Goal: Task Accomplishment & Management: Manage account settings

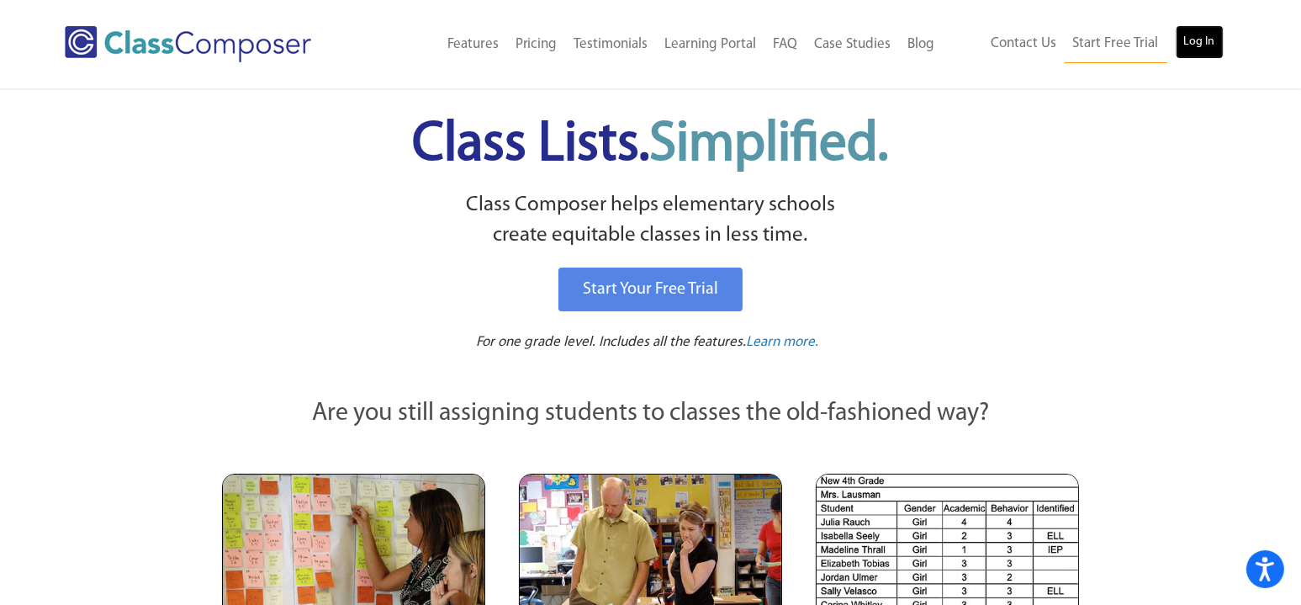
click at [1203, 38] on link "Log In" at bounding box center [1200, 42] width 48 height 34
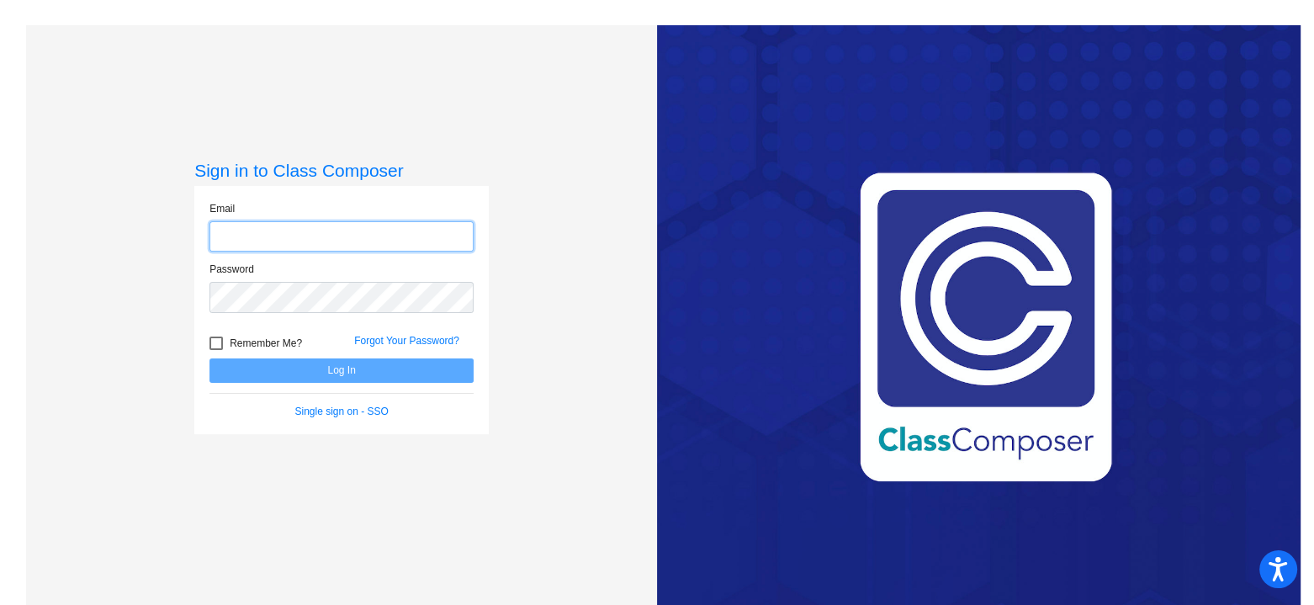
type input "[EMAIL_ADDRESS][DOMAIN_NAME]"
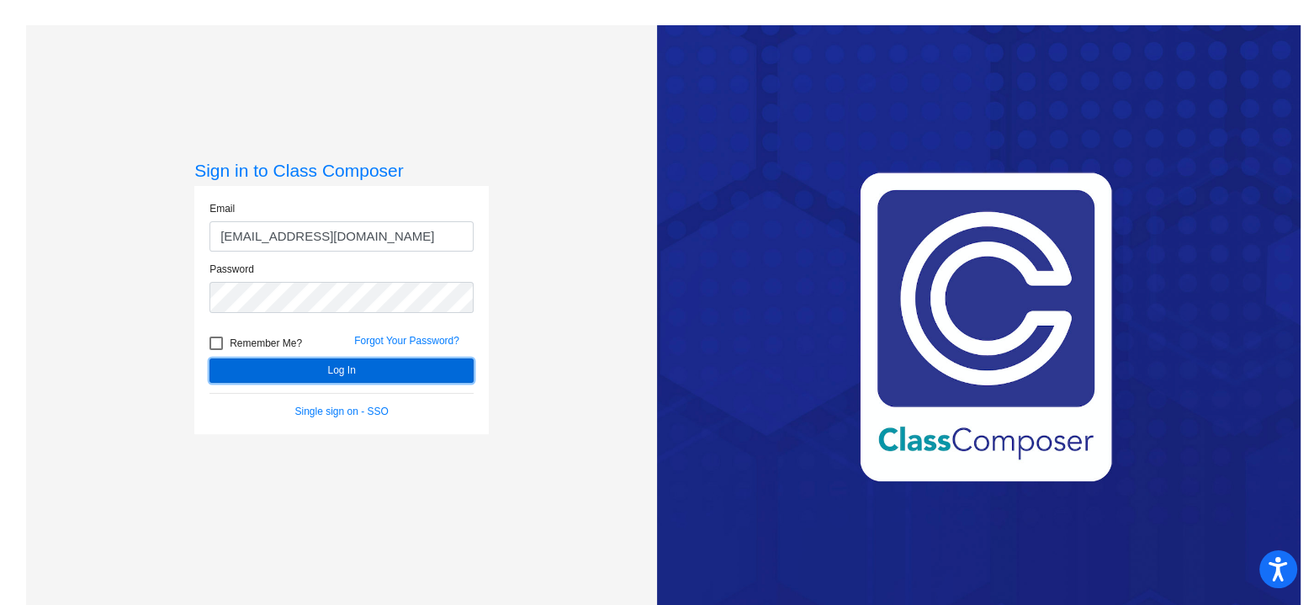
click at [396, 369] on button "Log In" at bounding box center [341, 370] width 264 height 24
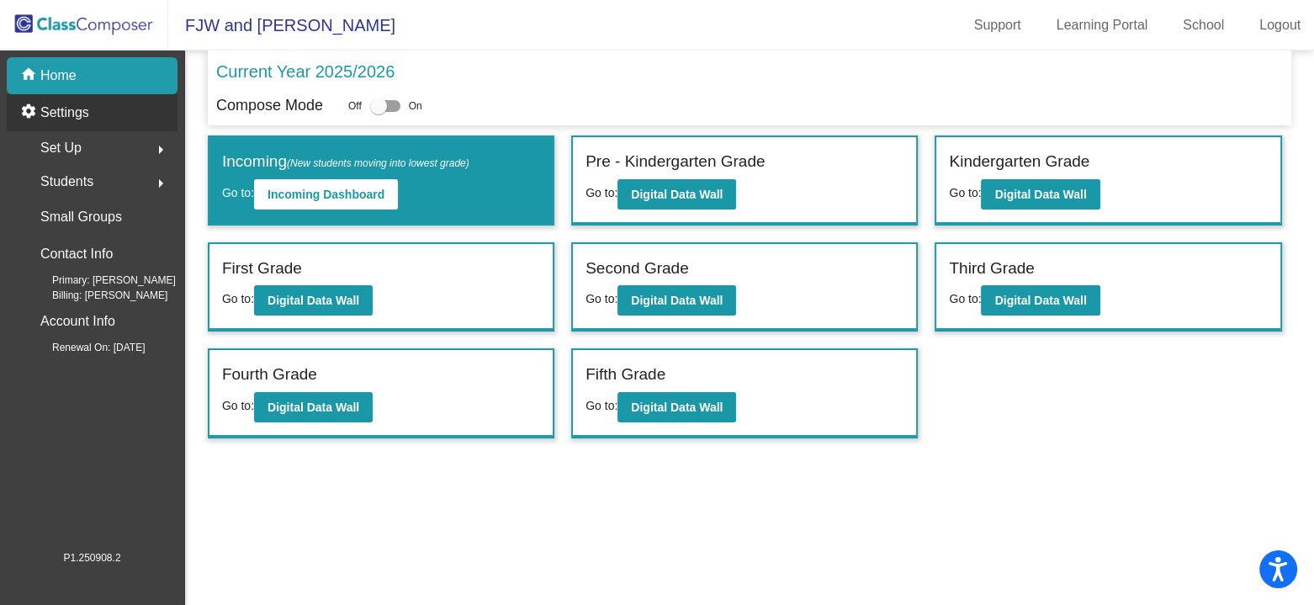
click at [66, 108] on p "Settings" at bounding box center [64, 113] width 49 height 20
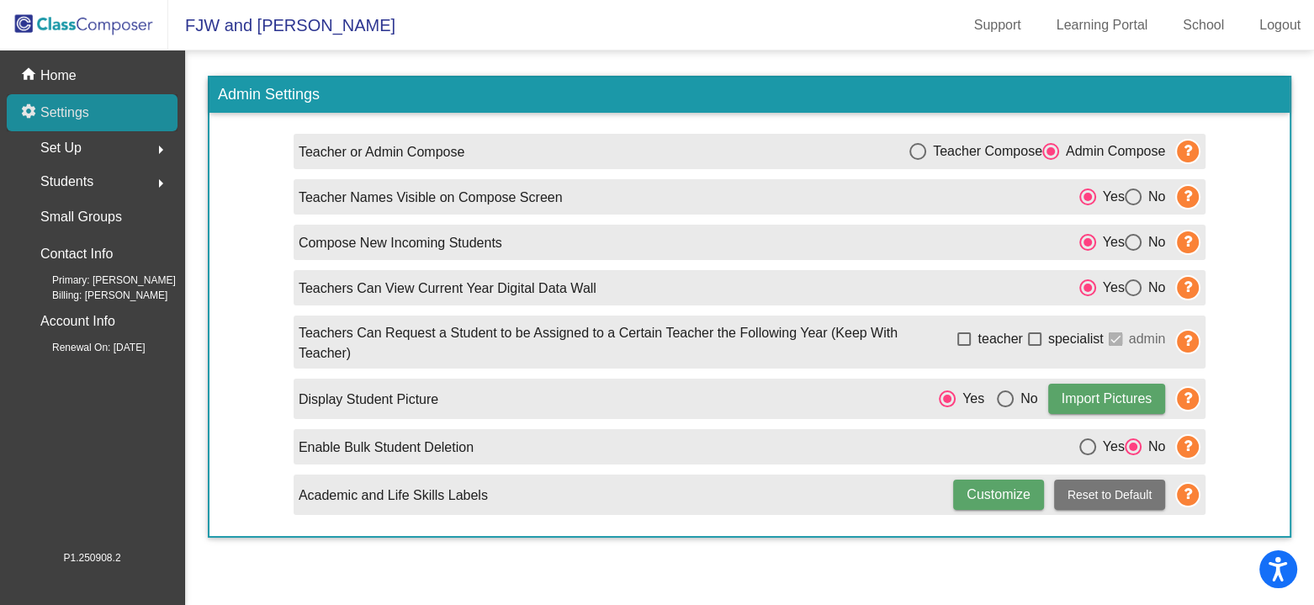
click at [95, 114] on div "settings Settings" at bounding box center [92, 112] width 171 height 37
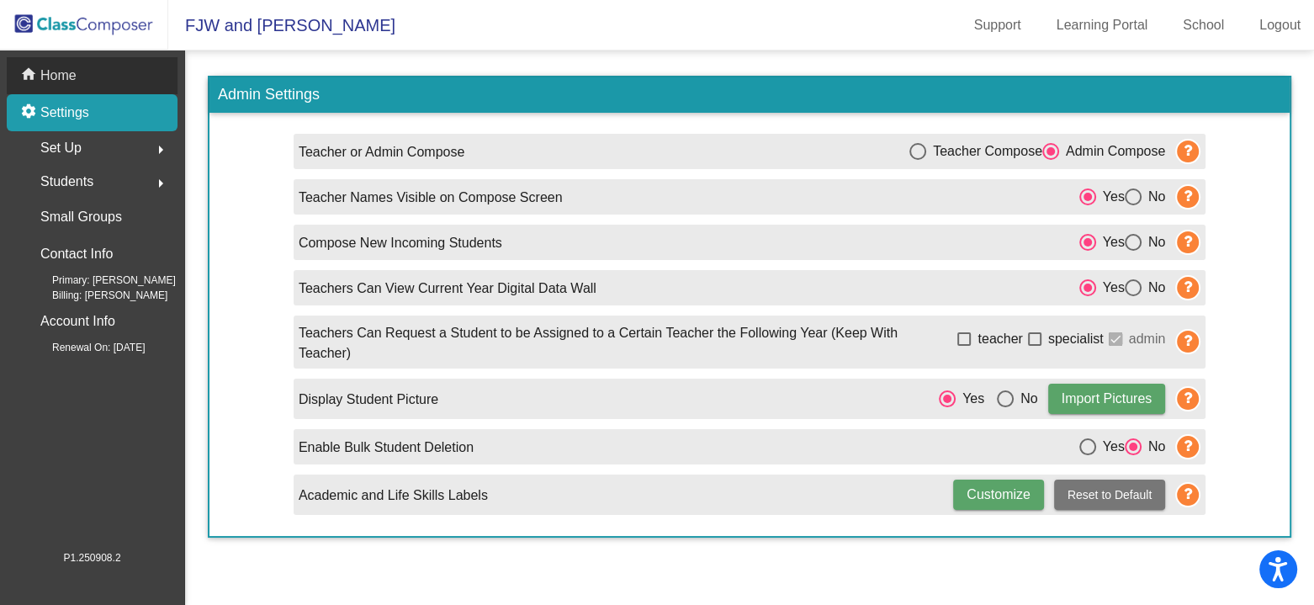
click at [93, 71] on div "home Home" at bounding box center [92, 75] width 171 height 37
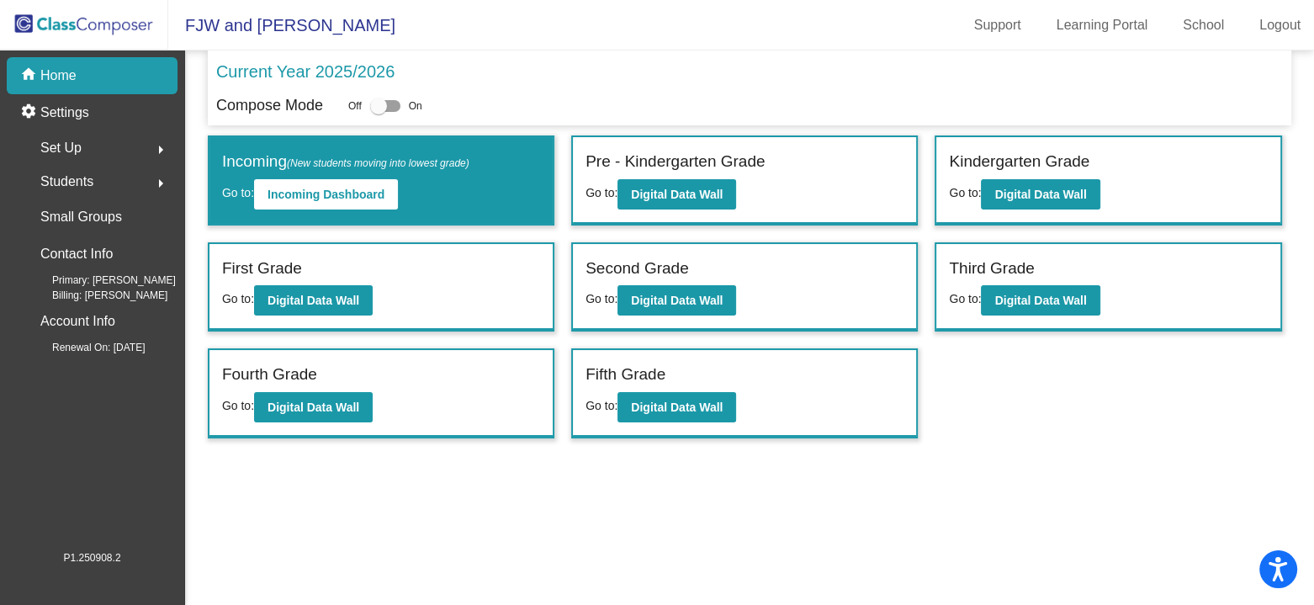
click at [1152, 273] on div "Third Grade" at bounding box center [1108, 271] width 318 height 29
click at [1050, 294] on b "Digital Data Wall" at bounding box center [1040, 300] width 92 height 13
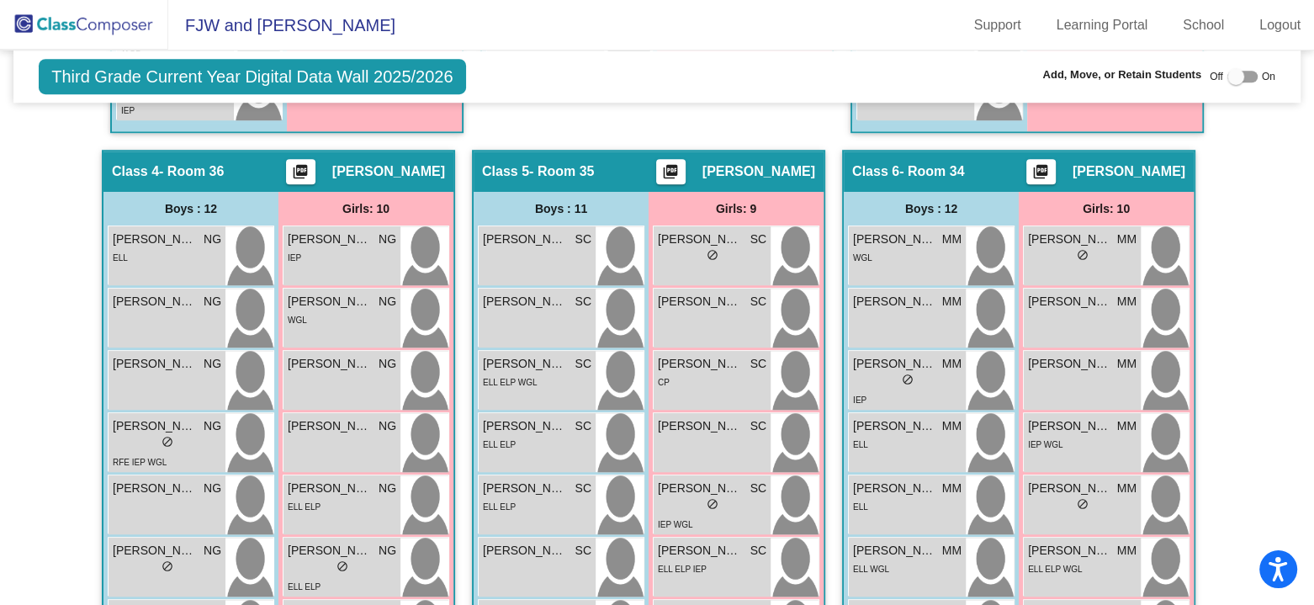
scroll to position [1177, 0]
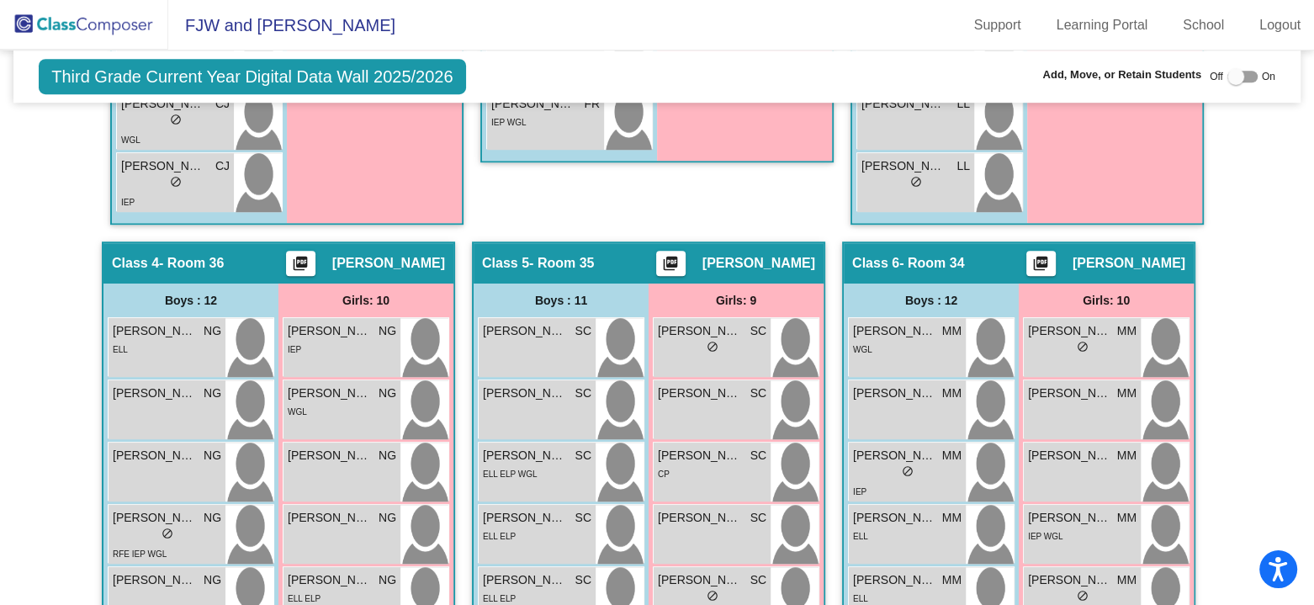
click at [781, 257] on span "[PERSON_NAME]" at bounding box center [758, 263] width 113 height 17
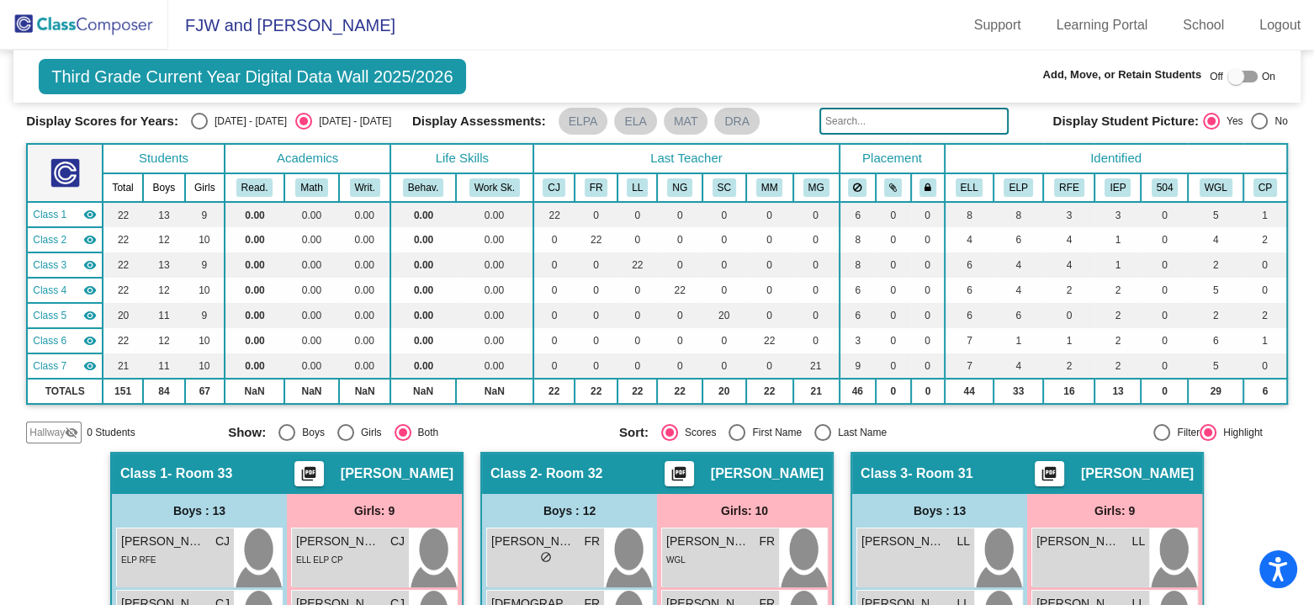
scroll to position [0, 0]
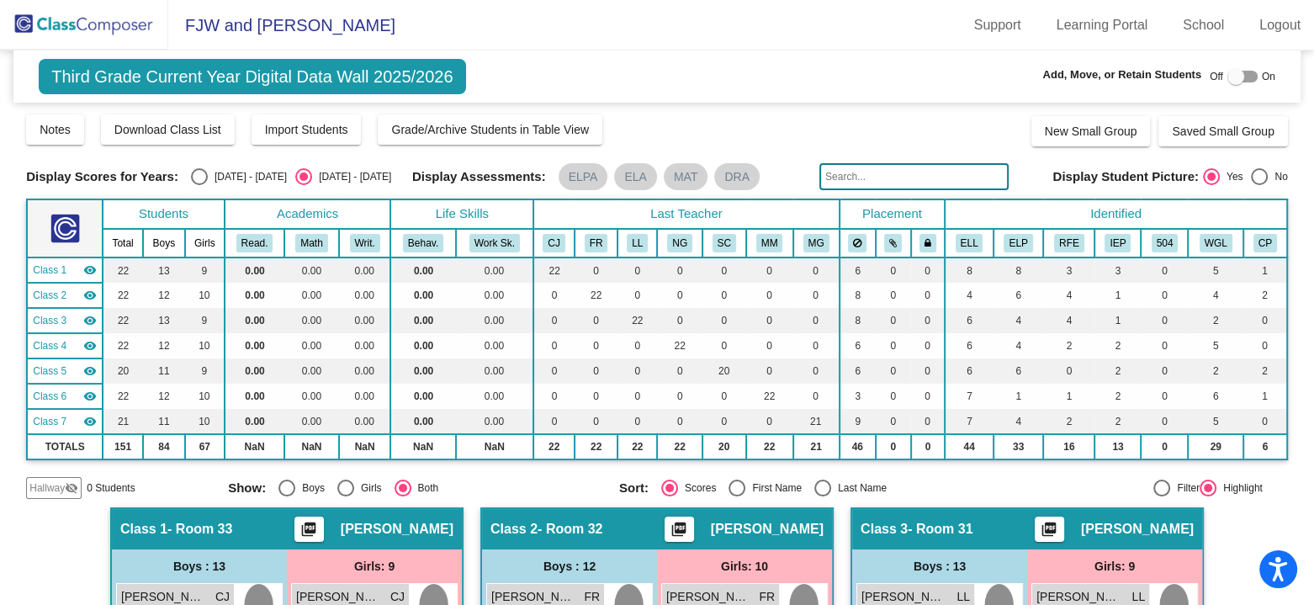
click at [357, 77] on span "Third Grade Current Year Digital Data Wall 2025/2026" at bounding box center [252, 76] width 426 height 35
click at [53, 14] on img at bounding box center [84, 25] width 168 height 50
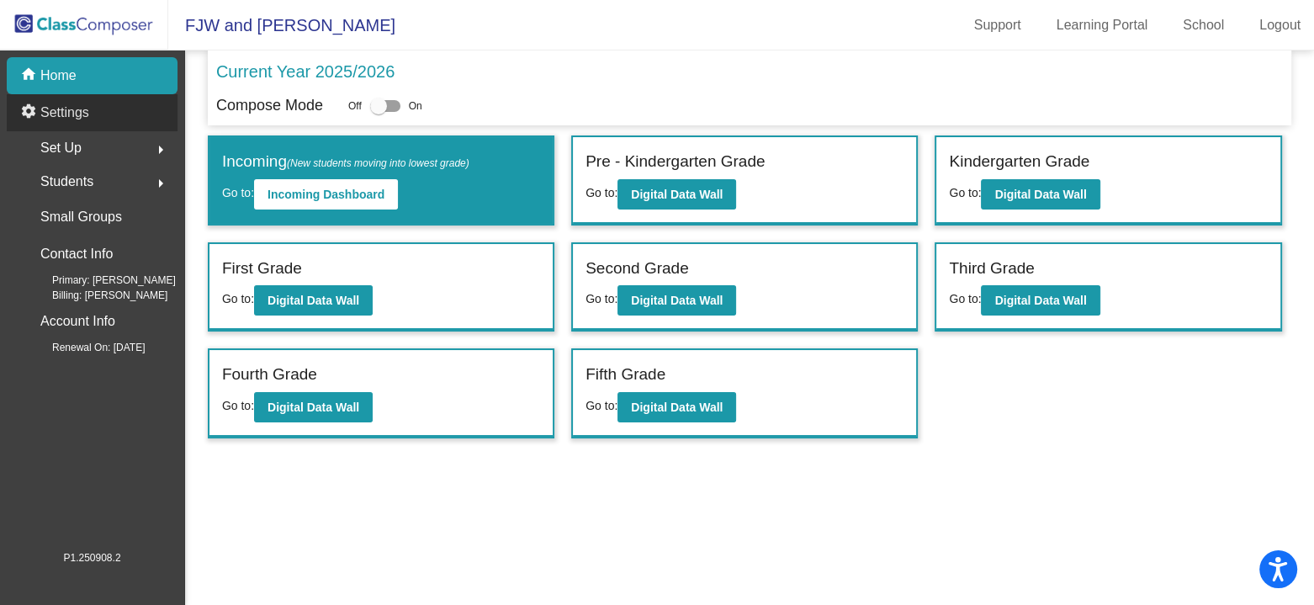
click at [67, 112] on p "Settings" at bounding box center [64, 113] width 49 height 20
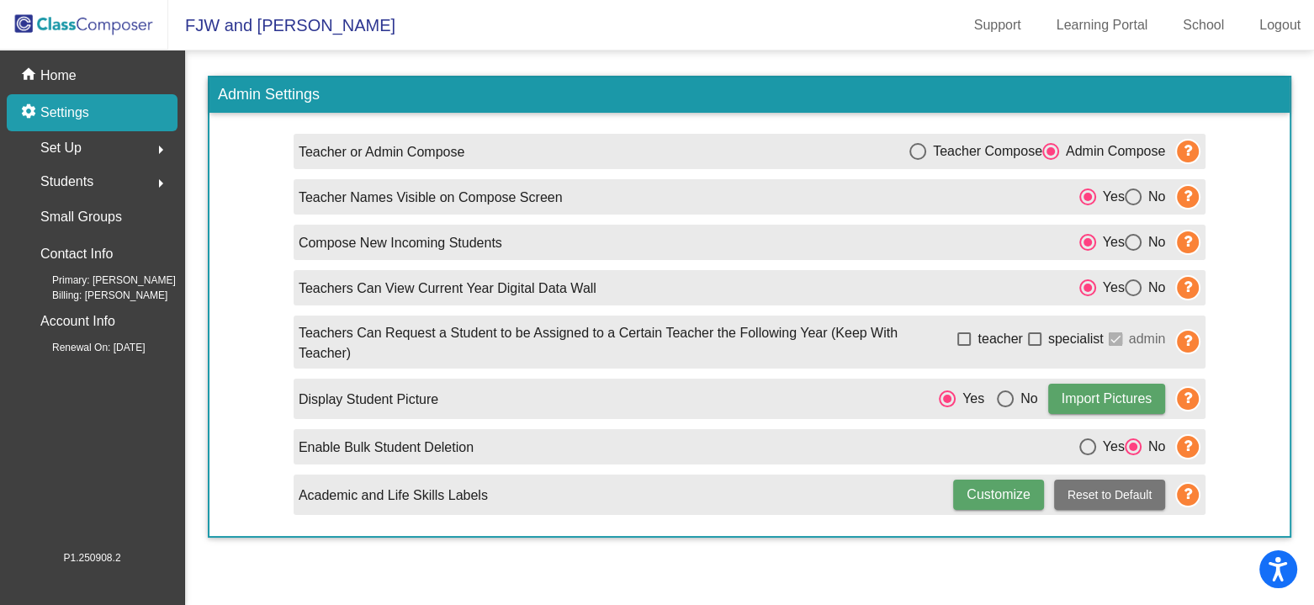
click at [136, 151] on div "Set Up arrow_right" at bounding box center [97, 148] width 161 height 34
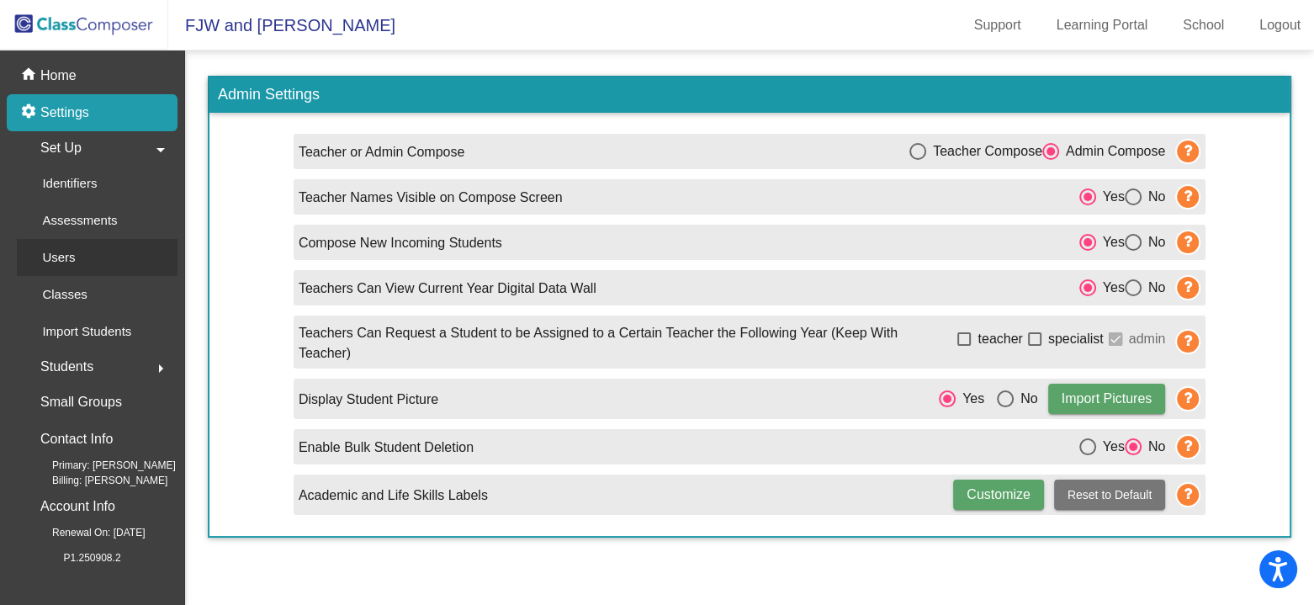
click at [116, 255] on link "Users" at bounding box center [97, 257] width 161 height 37
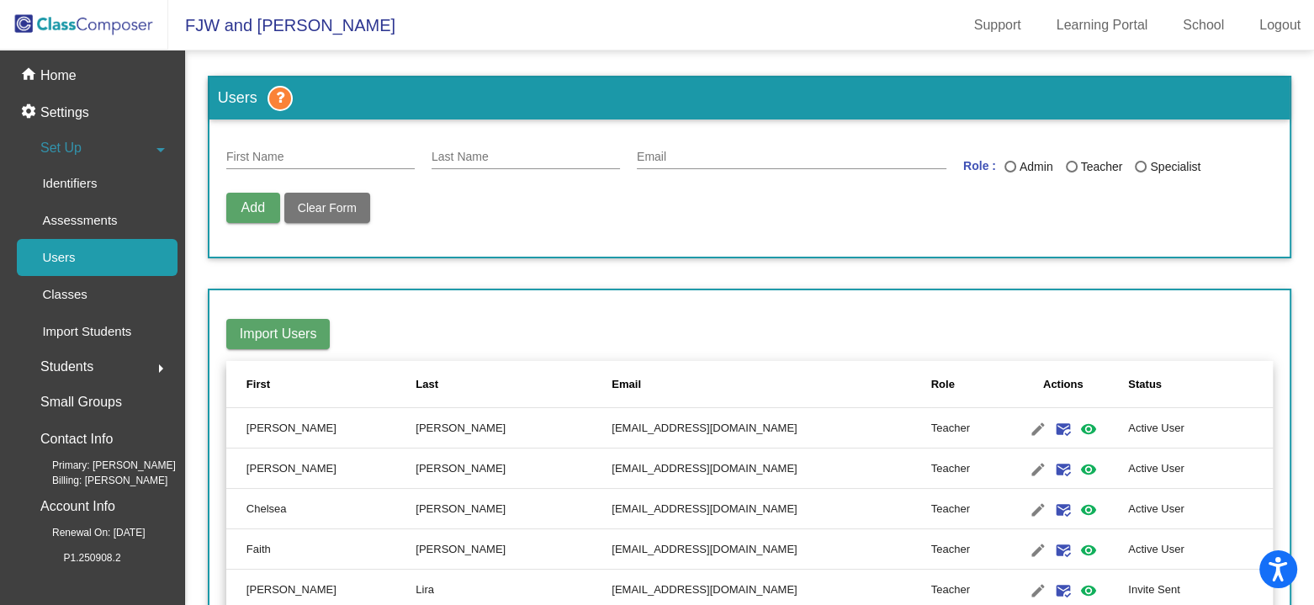
scroll to position [84, 0]
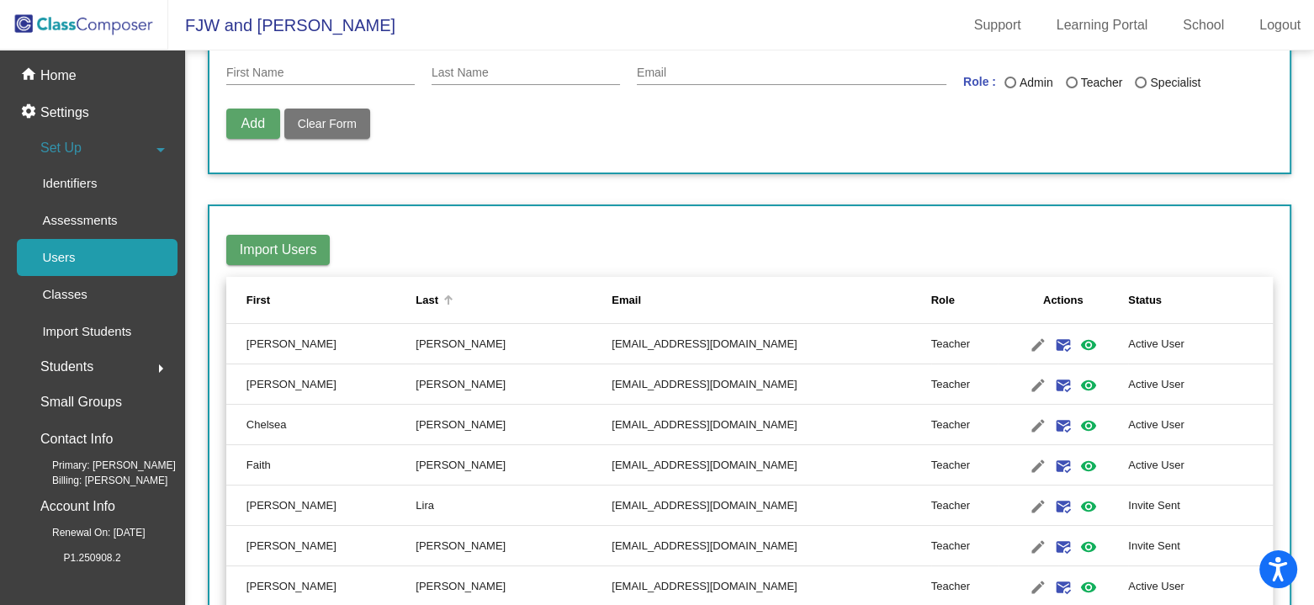
click at [447, 298] on div at bounding box center [449, 297] width 5 height 5
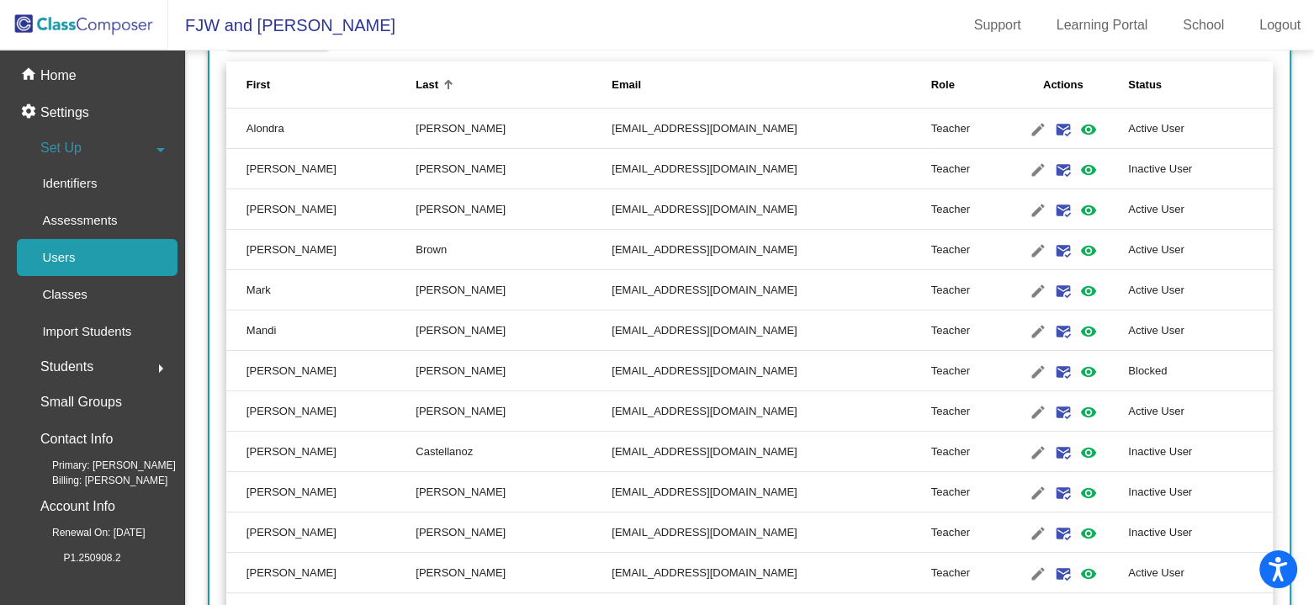
scroll to position [252, 0]
